Goal: Task Accomplishment & Management: Use online tool/utility

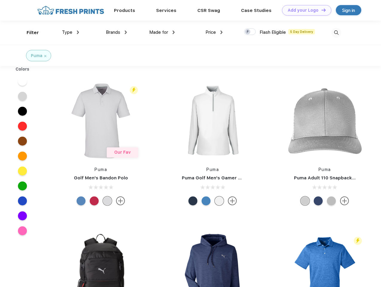
scroll to position [0, 0]
click at [305, 10] on link "Add your Logo Design Tool" at bounding box center [306, 10] width 49 height 10
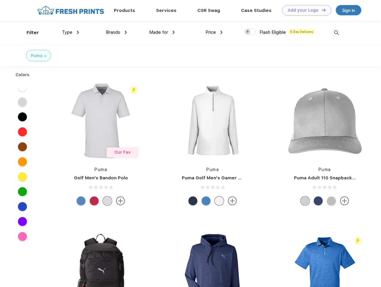
click at [0, 0] on div "Design Tool" at bounding box center [0, 0] width 0 height 0
click at [321, 10] on link "Add your Logo Design Tool" at bounding box center [306, 10] width 49 height 10
click at [29, 33] on div "Filter" at bounding box center [33, 32] width 12 height 7
click at [71, 32] on span "Type" at bounding box center [67, 32] width 10 height 5
click at [116, 32] on span "Brands" at bounding box center [113, 32] width 14 height 5
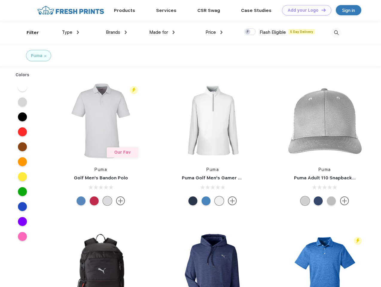
click at [162, 32] on span "Made for" at bounding box center [158, 32] width 19 height 5
click at [214, 32] on span "Price" at bounding box center [211, 32] width 10 height 5
click at [250, 32] on div at bounding box center [250, 31] width 12 height 7
click at [248, 32] on input "checkbox" at bounding box center [246, 30] width 4 height 4
click at [336, 33] on img at bounding box center [337, 33] width 10 height 10
